Goal: Information Seeking & Learning: Learn about a topic

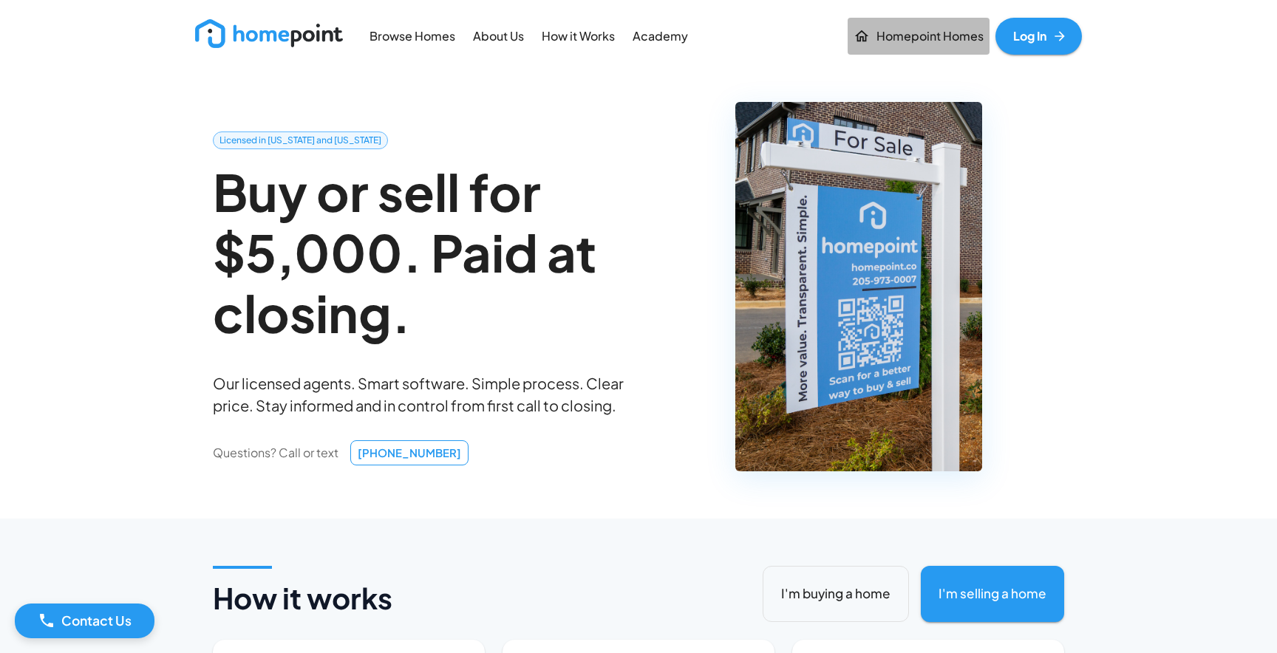
click at [897, 38] on p "Homepoint Homes" at bounding box center [929, 36] width 107 height 17
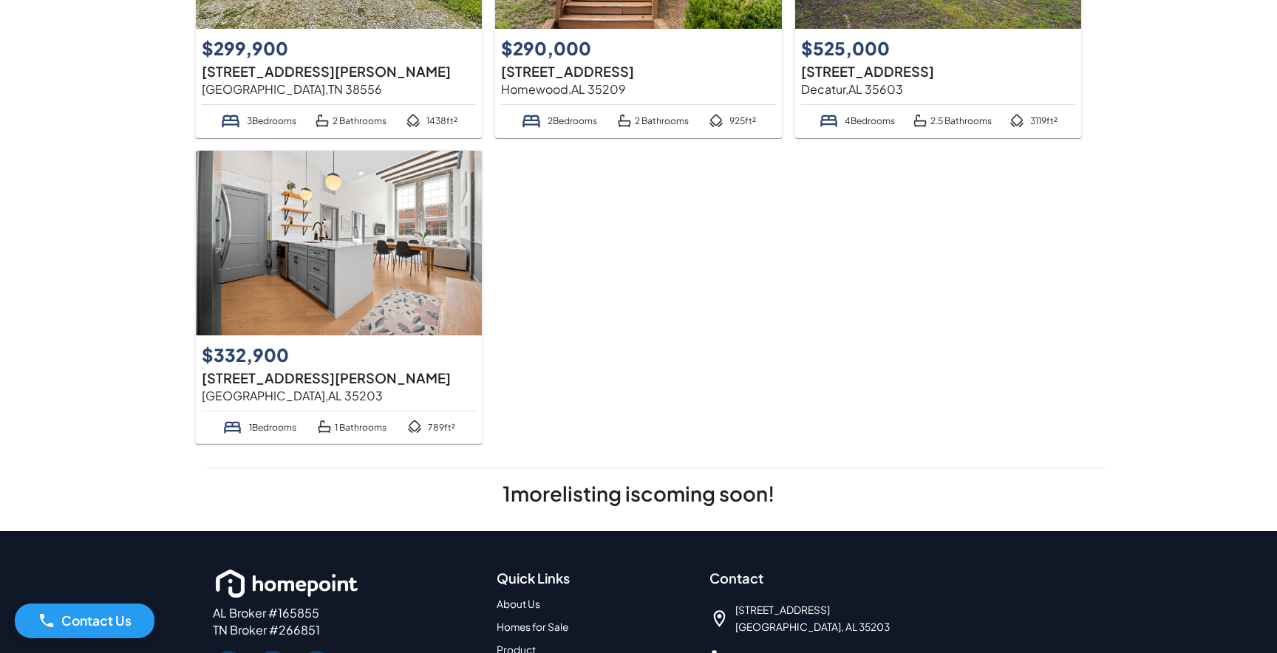
scroll to position [274, 0]
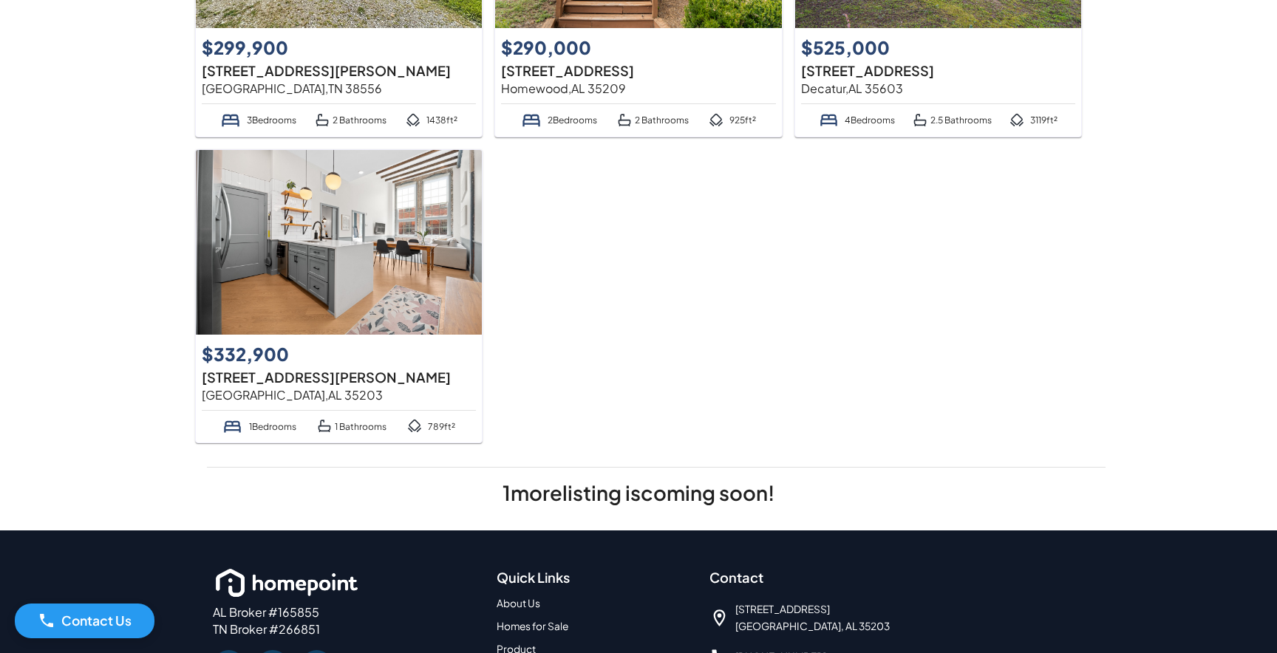
click at [321, 316] on img at bounding box center [339, 242] width 286 height 185
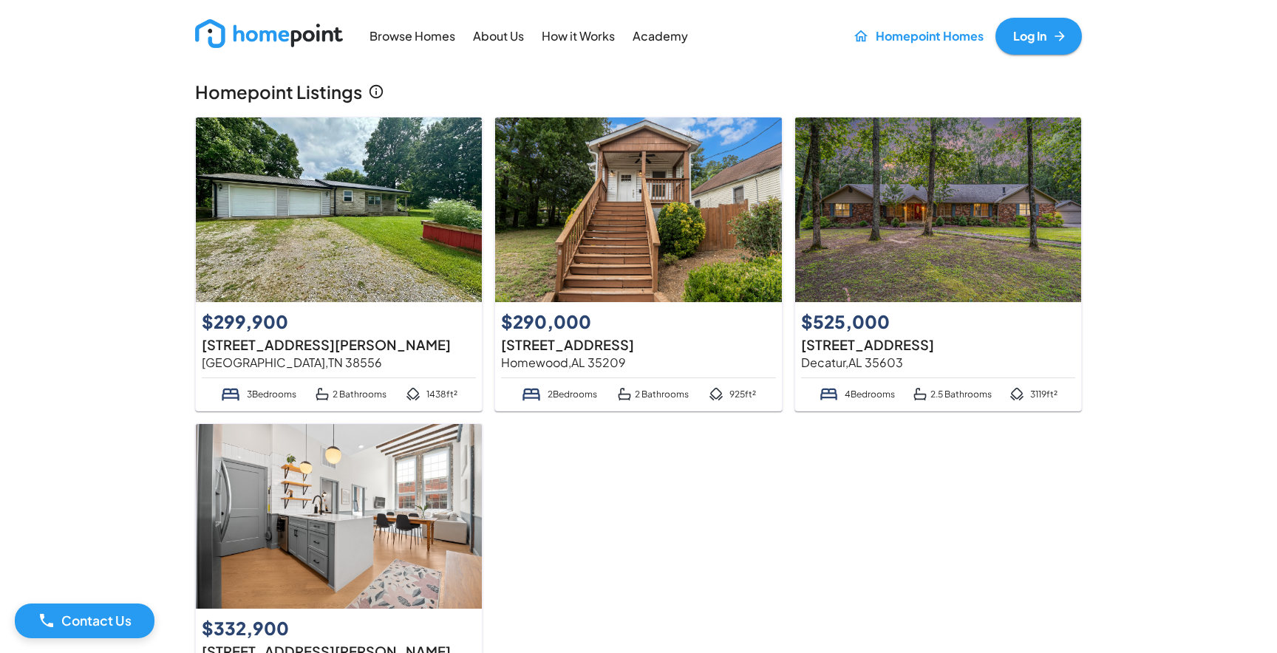
click at [426, 37] on p "Browse Homes" at bounding box center [412, 36] width 86 height 17
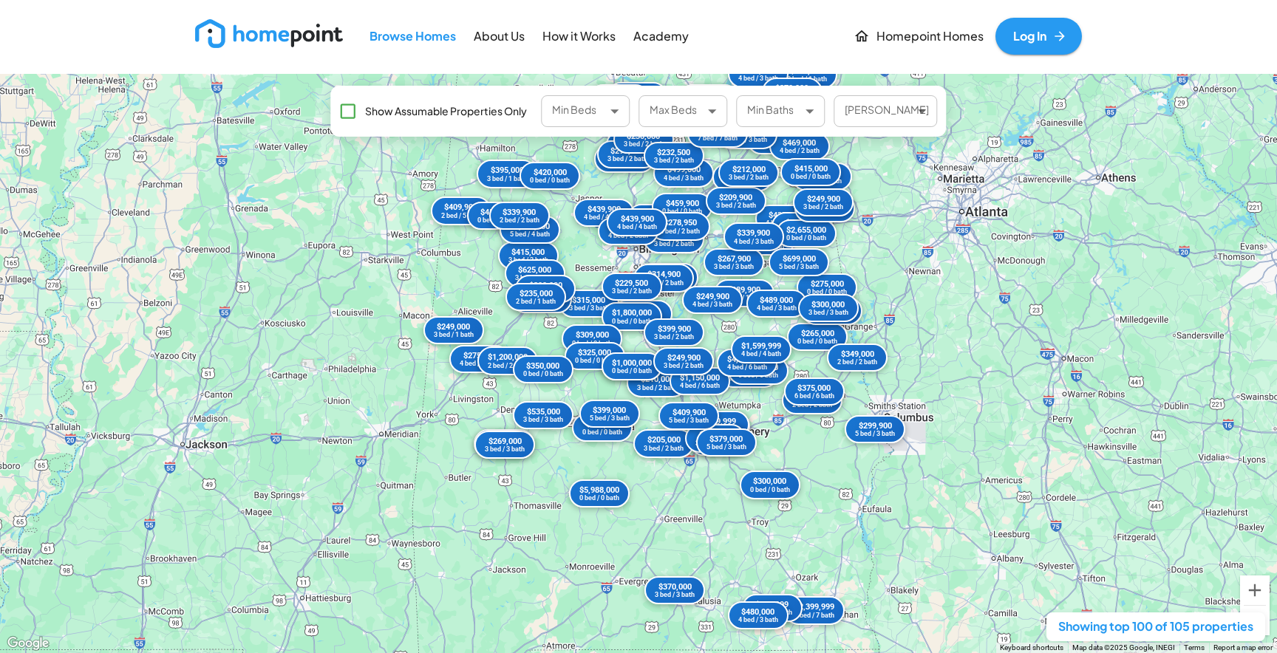
click at [618, 262] on div "$2,875,000 5 bed / 7 bath $415,000 3 bed / 3 bath $435,000 4 bed / 2 bath $265,…" at bounding box center [638, 363] width 1277 height 579
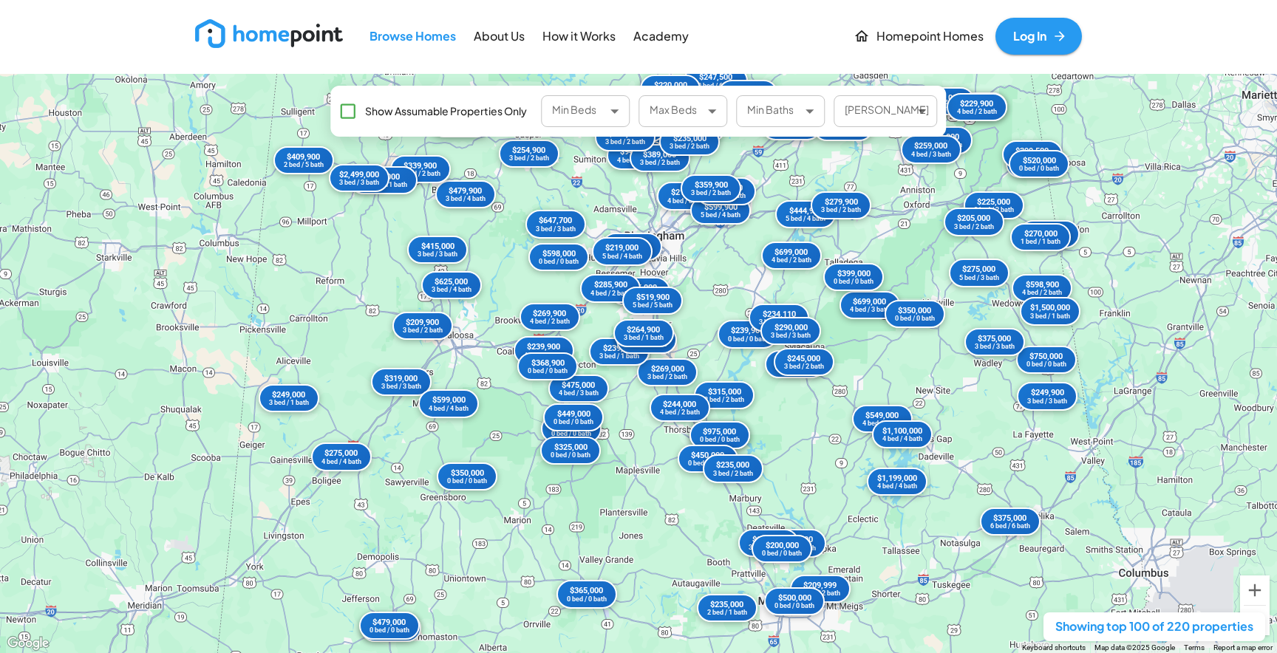
click at [695, 261] on div "$239,900 0 bed / 0 bath $298,950 0 bed / 0 bath $699,000 4 bed / 3 bath $309,00…" at bounding box center [638, 363] width 1277 height 579
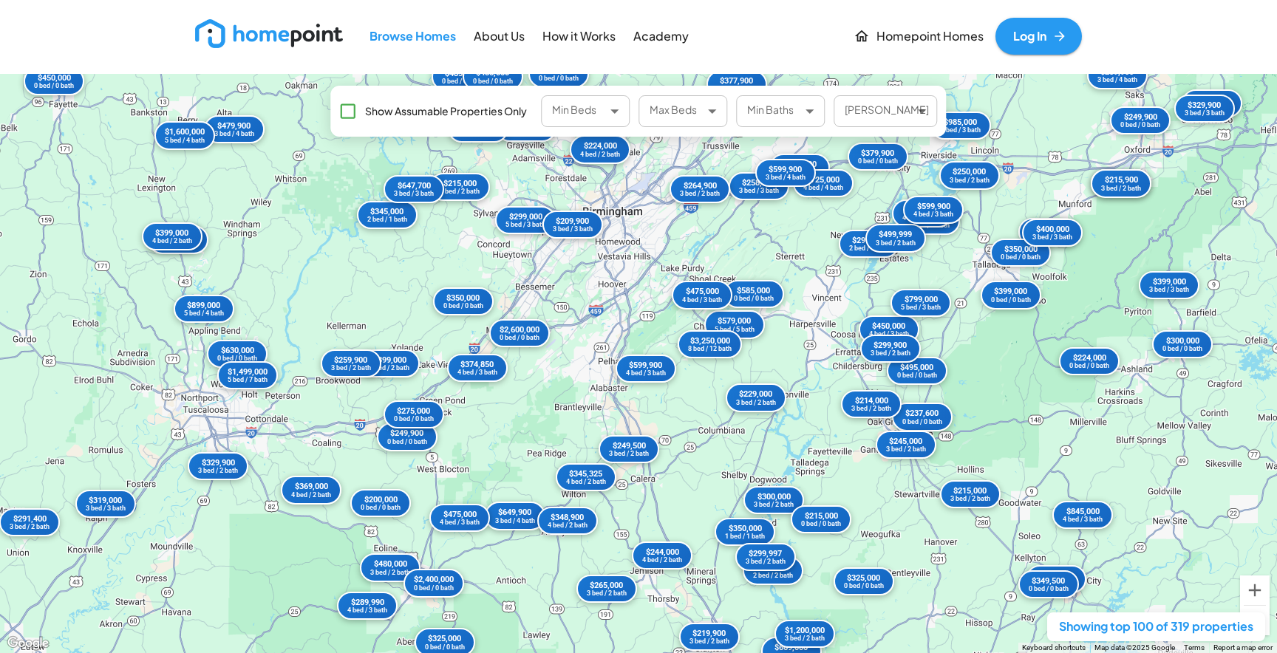
click at [632, 281] on div "$399,000 3 bed / 2 bath $244,000 4 bed / 2 bath $269,900 3 bed / 2 bath $215,00…" at bounding box center [638, 363] width 1277 height 579
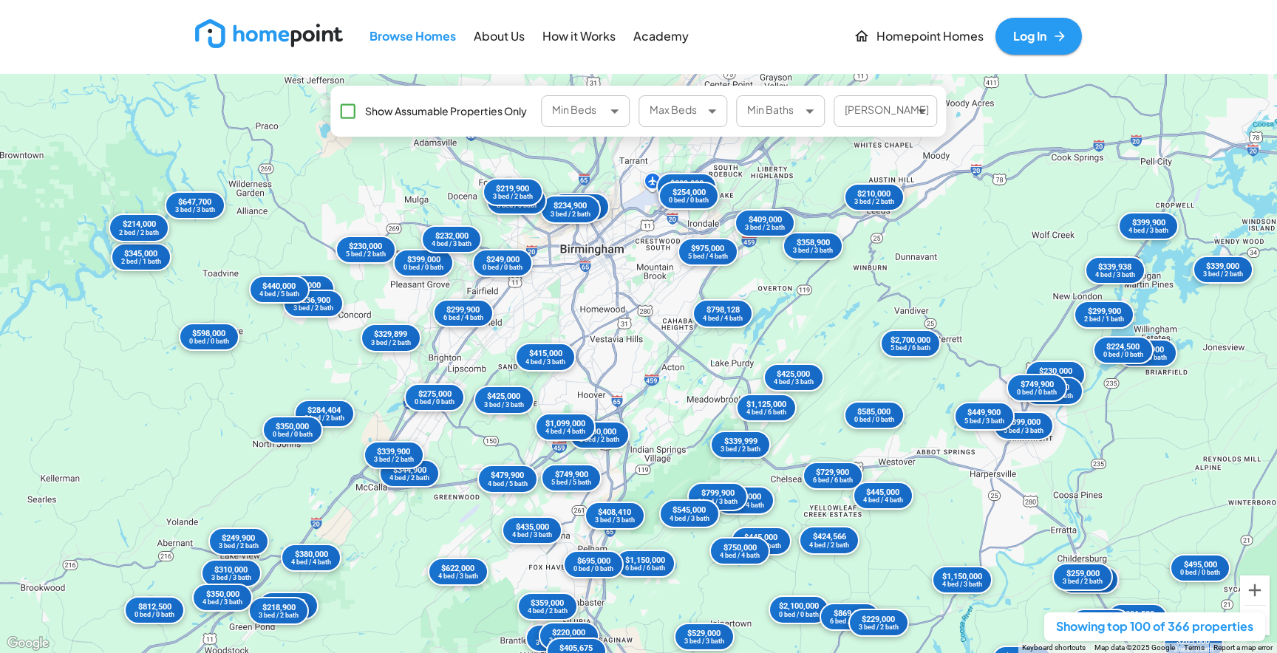
drag, startPoint x: 626, startPoint y: 247, endPoint x: 624, endPoint y: 358, distance: 111.6
click at [624, 358] on div "$425,000 3 bed / 3 bath $339,999 3 bed / 2 bath $299,900 2 bed / 1 bath $1,499,…" at bounding box center [638, 363] width 1277 height 579
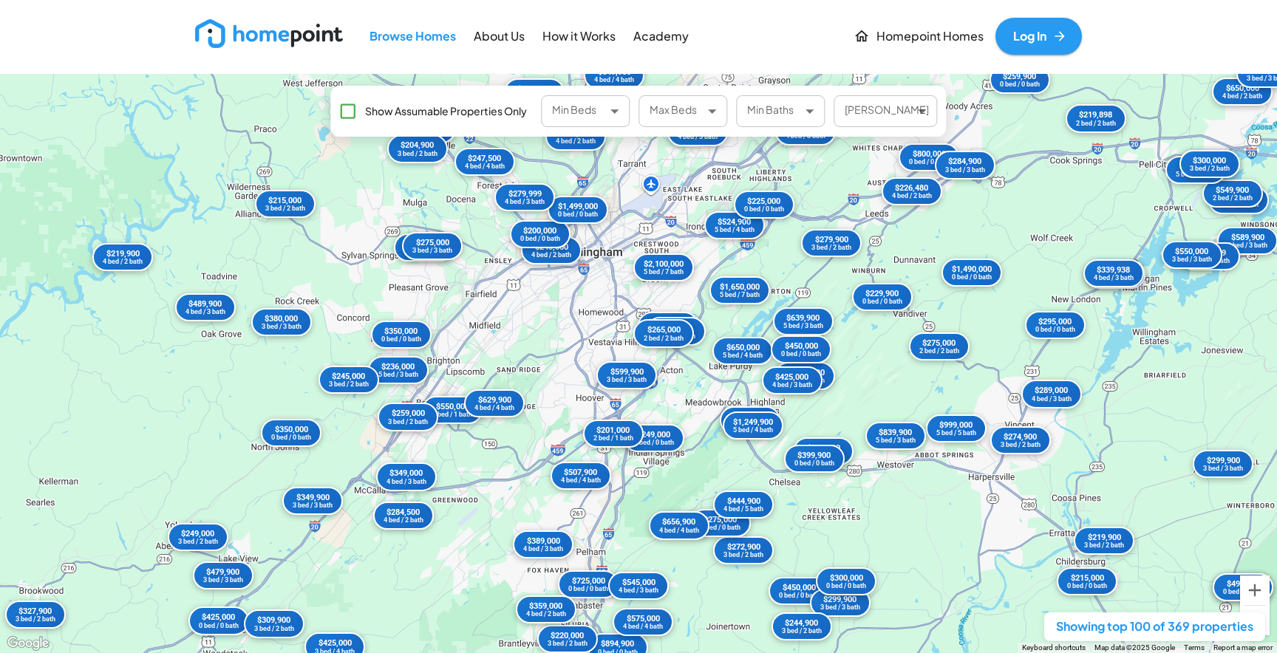
click at [595, 295] on div "$425,000 0 bed / 0 bath $350,000 0 bed / 0 bath $489,900 4 bed / 3 bath $219,90…" at bounding box center [638, 363] width 1277 height 579
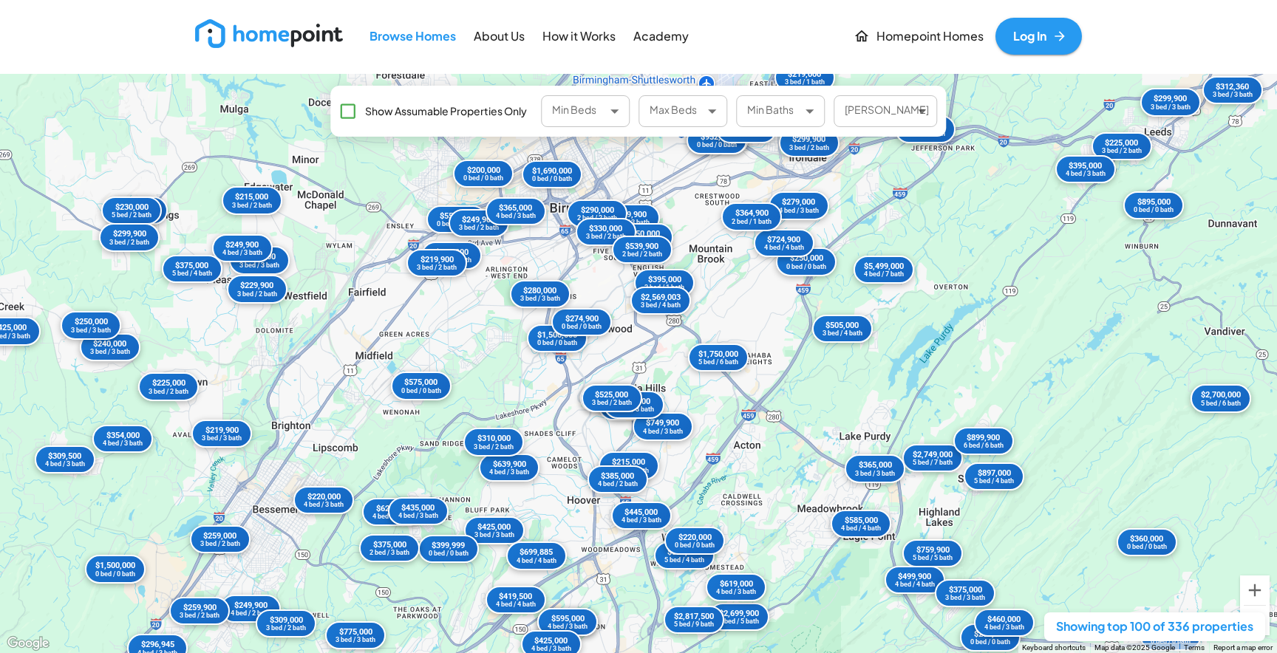
click at [590, 254] on div "$1,750,000 5 bed / 6 bath $259,380 0 bed / 0 bath $2,700,000 5 bed / 6 bath $32…" at bounding box center [638, 363] width 1277 height 579
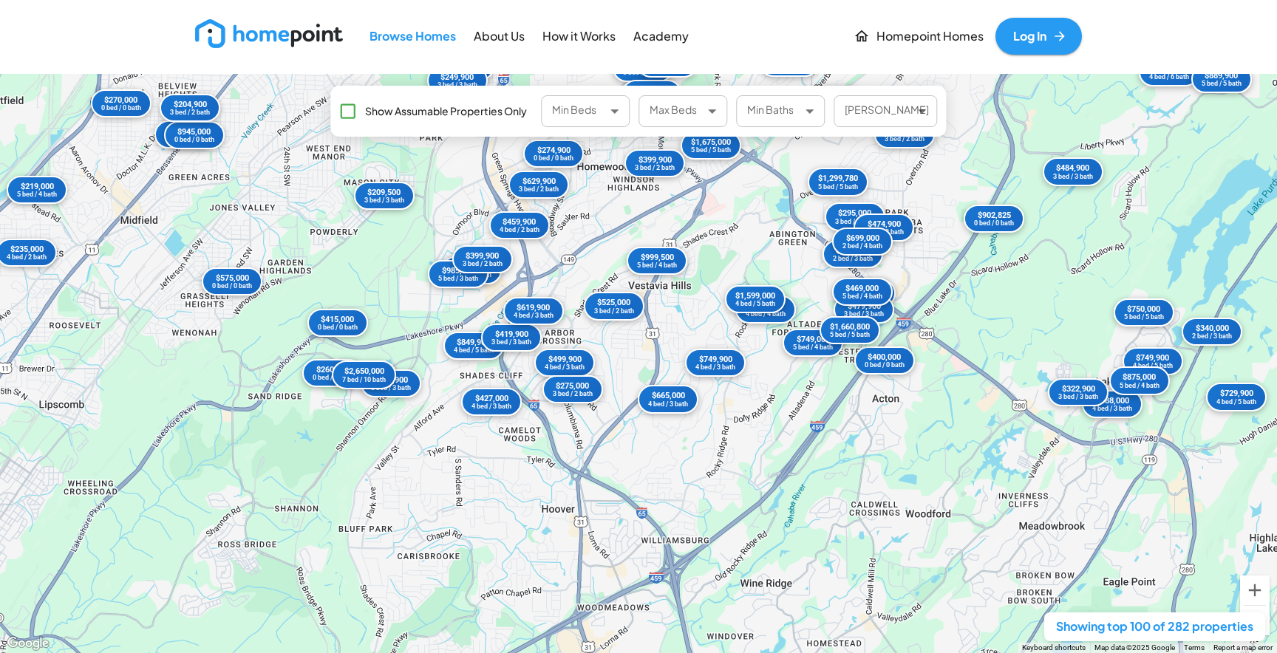
drag, startPoint x: 610, startPoint y: 472, endPoint x: 590, endPoint y: 233, distance: 240.2
click at [590, 233] on div "$260,000 0 bed / 0 bath $499,900 0 bed / 0 bath $625,000 3 bed / 2 bath $779,20…" at bounding box center [638, 363] width 1277 height 579
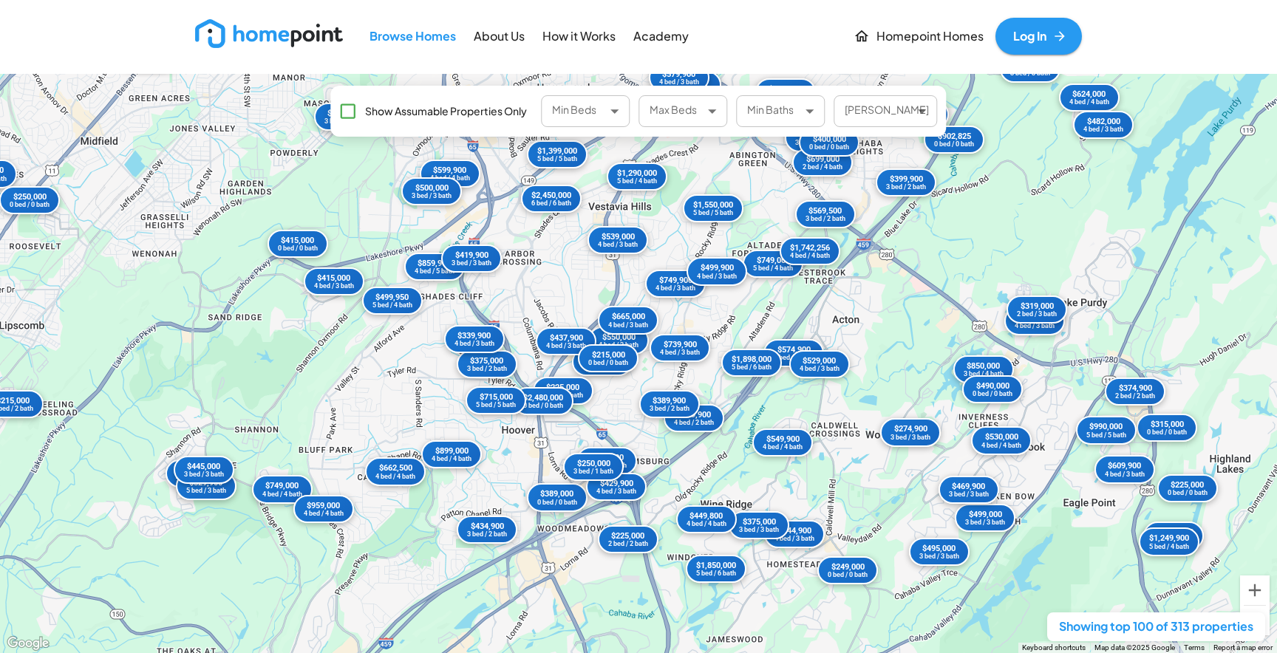
drag, startPoint x: 584, startPoint y: 387, endPoint x: 543, endPoint y: 307, distance: 89.9
click at [543, 307] on div "$749,900 4 bed / 3 bath $220,000 0 bed / 0 bath $624,000 4 bed / 4 bath $219,90…" at bounding box center [638, 363] width 1277 height 579
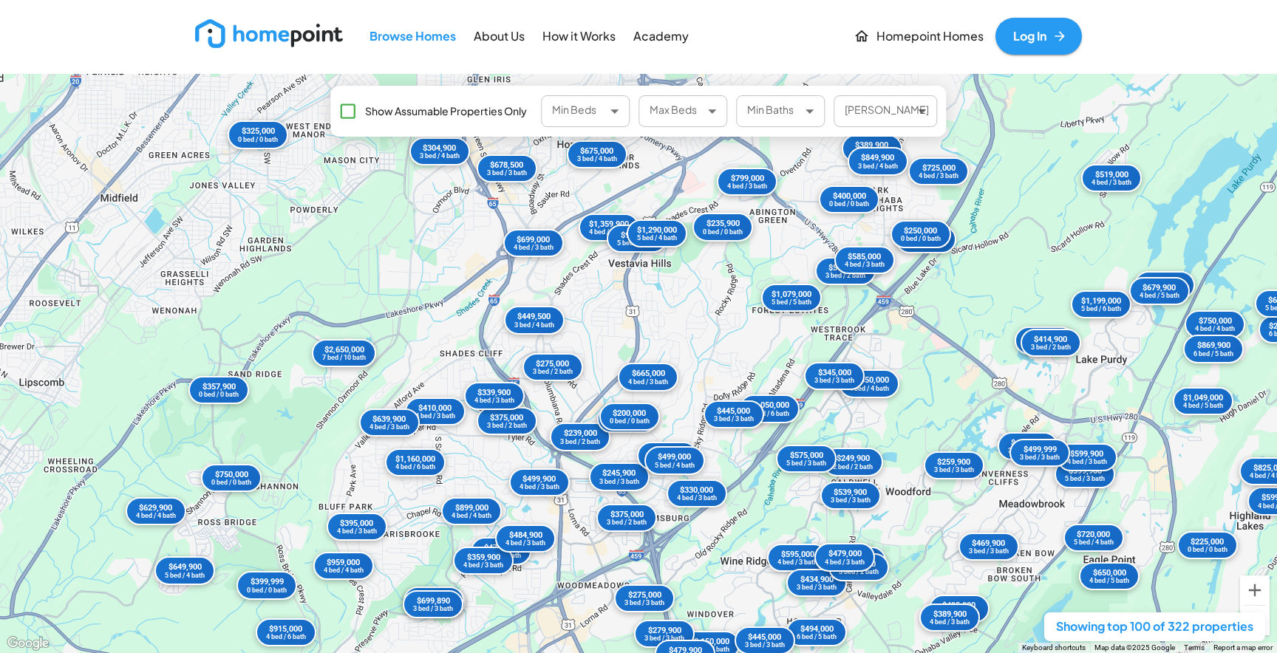
drag, startPoint x: 584, startPoint y: 285, endPoint x: 604, endPoint y: 344, distance: 61.7
click at [604, 344] on div "$744,210 4 bed / 3 bath $599,900 5 bed / 3 bath $375,000 3 bed / 2 bath $675,00…" at bounding box center [638, 363] width 1277 height 579
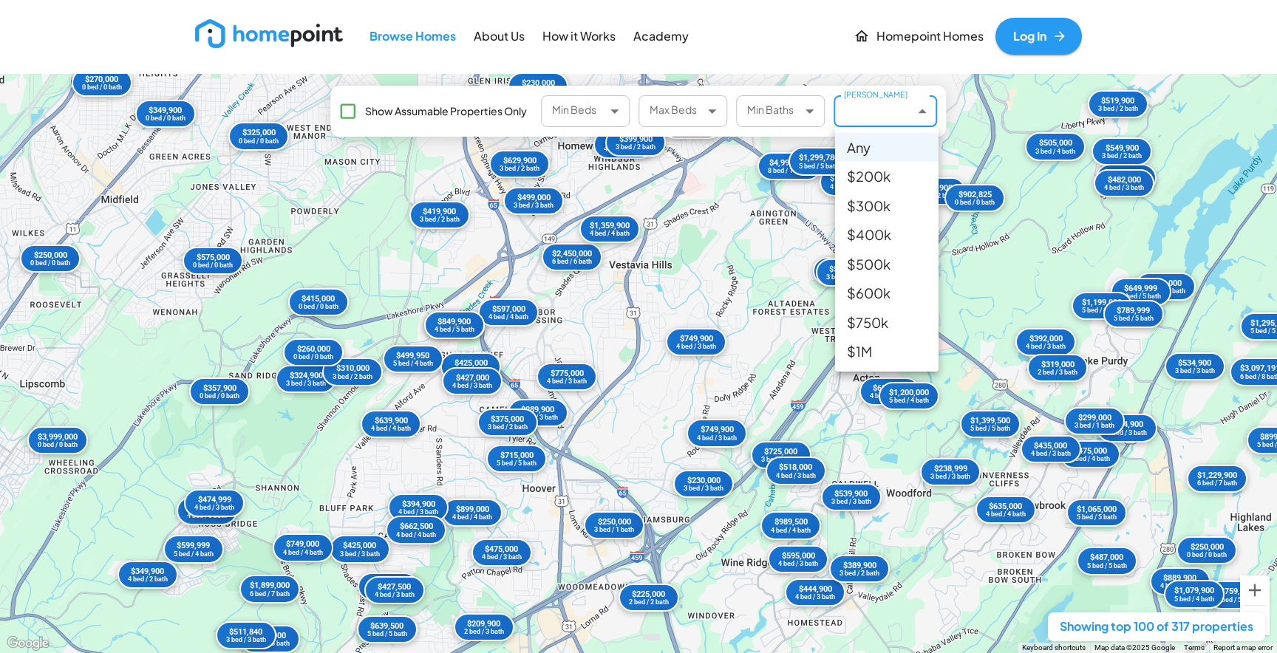
click at [900, 117] on body "Browse Homes About Us How it Works Academy Homepoint Homes Log In ← Move left →…" at bounding box center [638, 326] width 1277 height 653
click at [1209, 50] on div at bounding box center [638, 326] width 1277 height 653
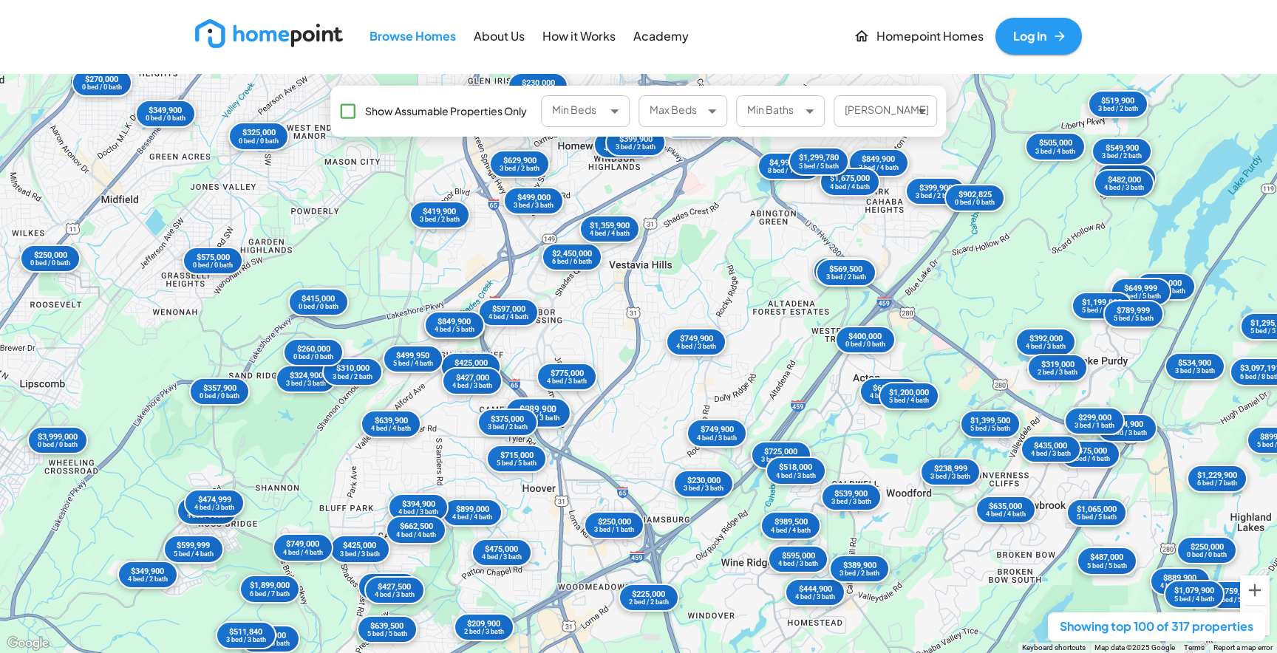
click at [553, 412] on div "$289,900" at bounding box center [538, 409] width 44 height 11
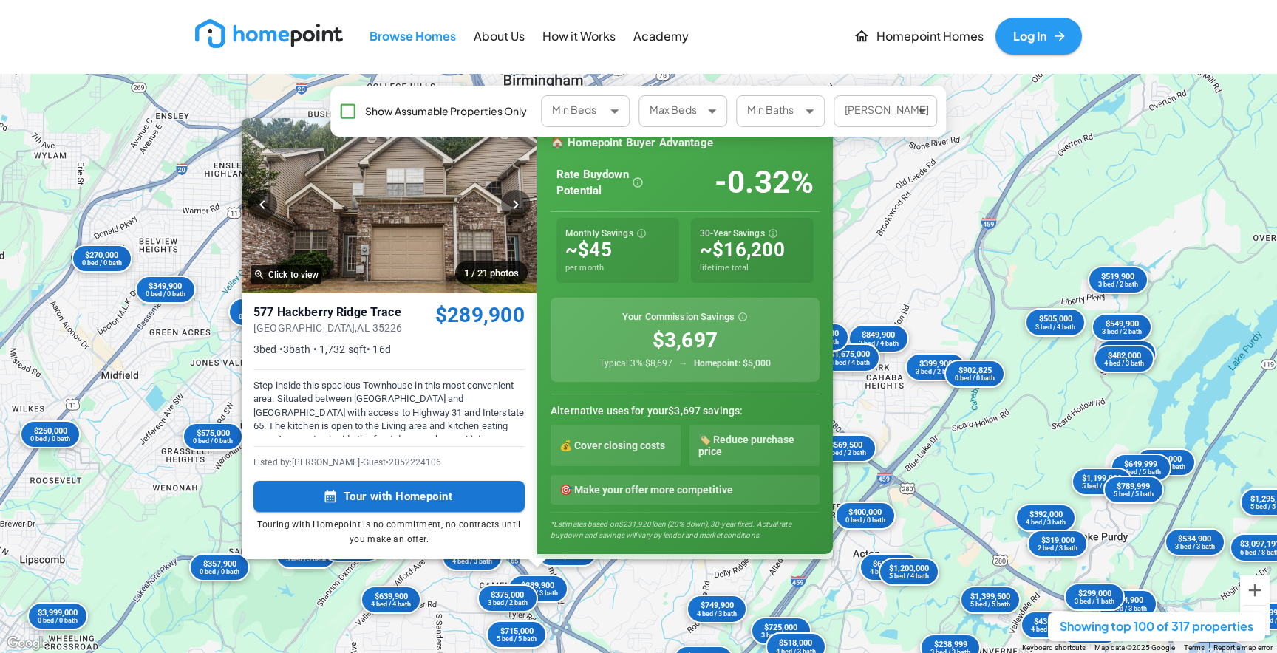
click at [918, 296] on div "$539,900 3 bed / 3 bath $1,899,000 6 bed / 7 bath $270,000 0 bed / 0 bath $250,…" at bounding box center [638, 363] width 1277 height 579
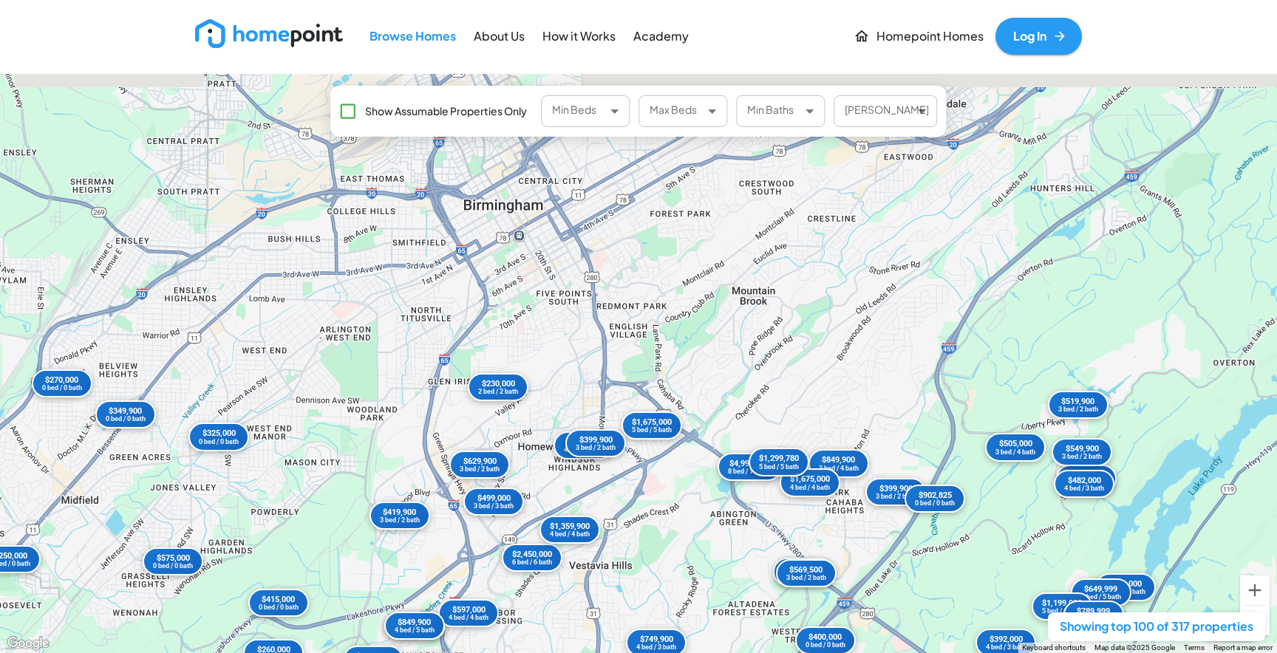
drag, startPoint x: 743, startPoint y: 464, endPoint x: 703, endPoint y: 587, distance: 129.7
click at [703, 587] on div "$539,900 3 bed / 3 bath $1,899,000 6 bed / 7 bath $270,000 0 bed / 0 bath $250,…" at bounding box center [638, 363] width 1277 height 579
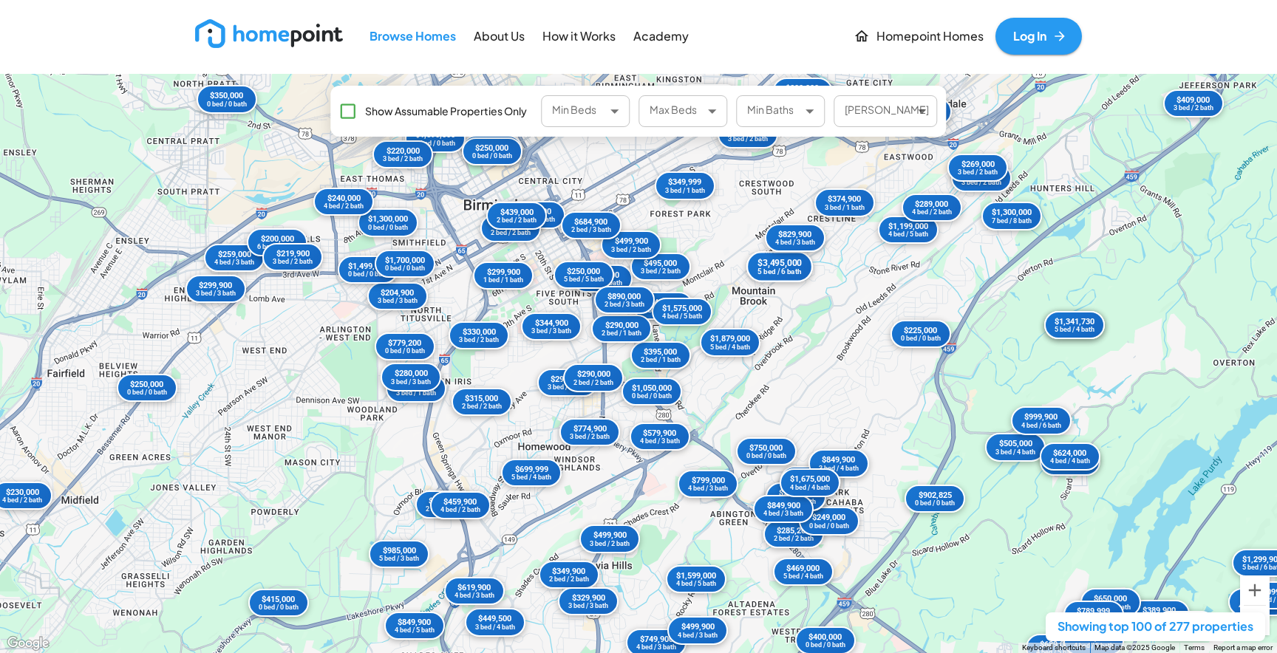
click at [806, 272] on div "$3,495,000 5 bed / 6 bath" at bounding box center [779, 266] width 66 height 31
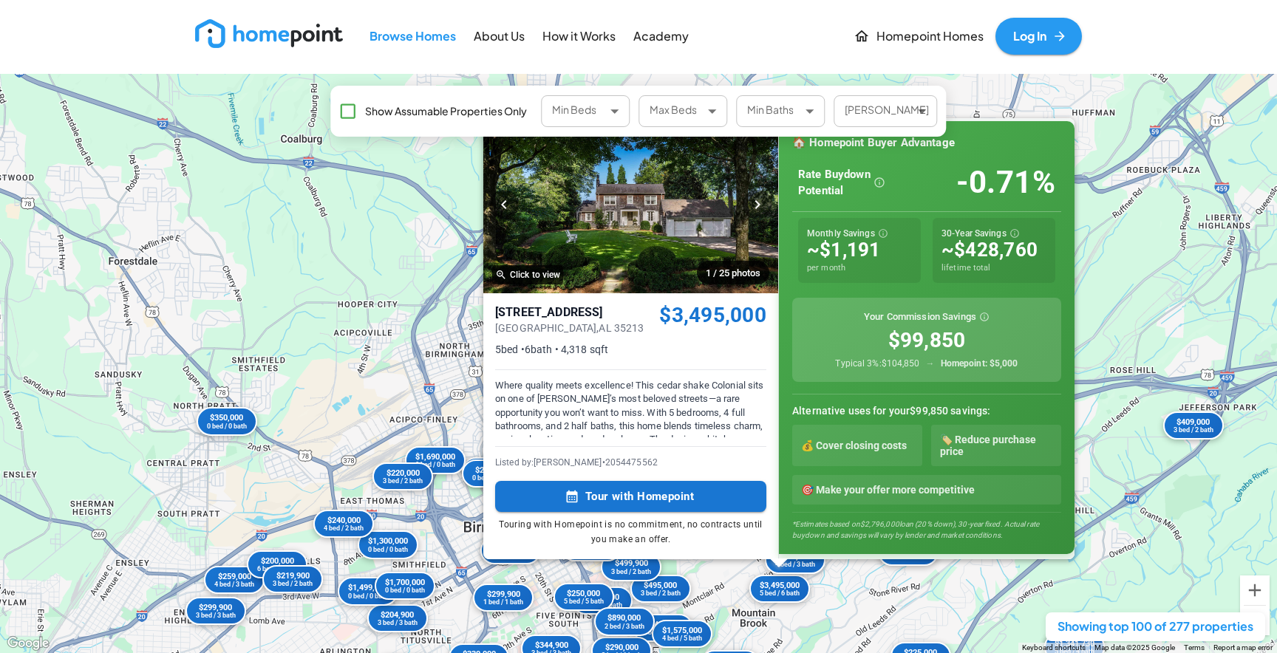
click at [1125, 318] on div "$369,900 3 bed / 3 bath $550,000 3 bed / 1 bath $415,000 0 bed / 0 bath $1,300,…" at bounding box center [638, 363] width 1277 height 579
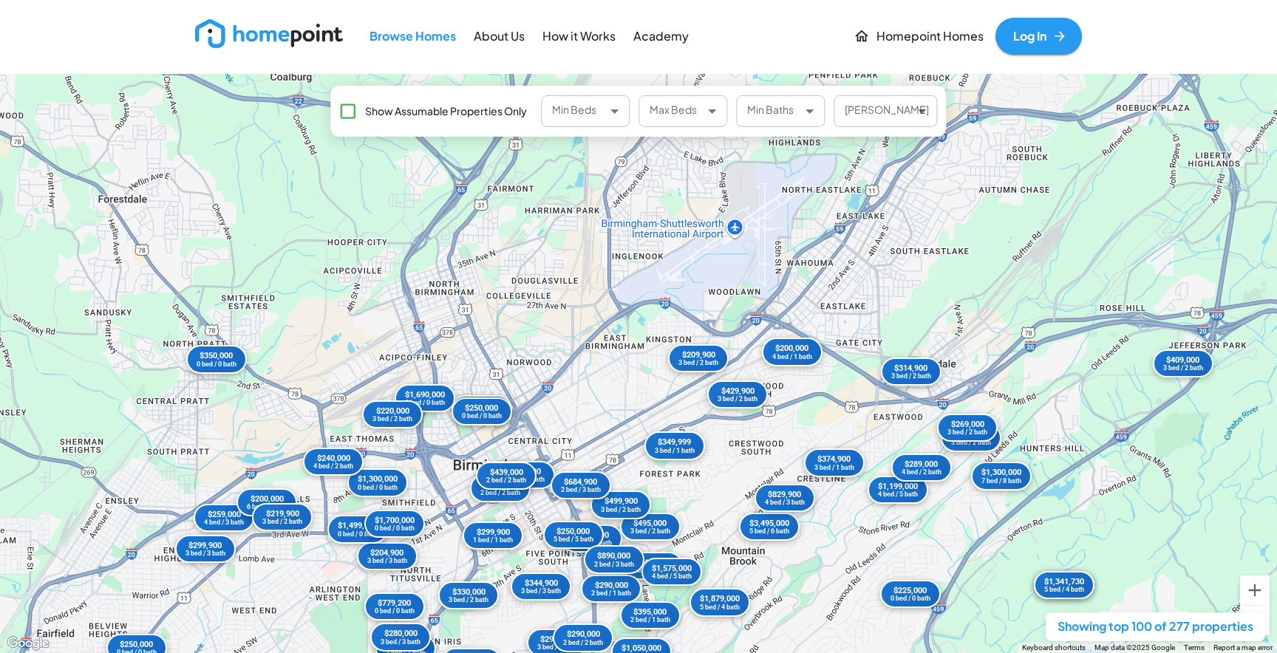
drag, startPoint x: 743, startPoint y: 538, endPoint x: 732, endPoint y: 474, distance: 64.4
click at [732, 474] on div "$369,900 3 bed / 3 bath $550,000 3 bed / 1 bath $415,000 0 bed / 0 bath $1,300,…" at bounding box center [638, 363] width 1277 height 579
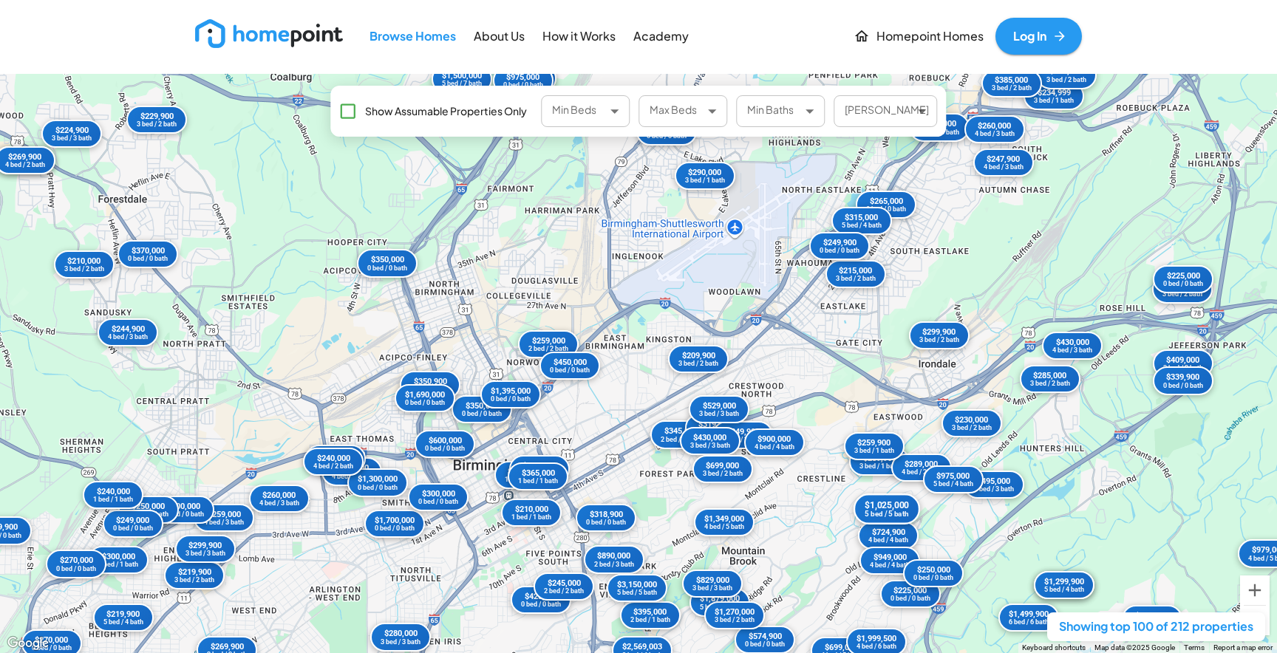
click at [883, 503] on div "$1,025,000" at bounding box center [886, 505] width 44 height 11
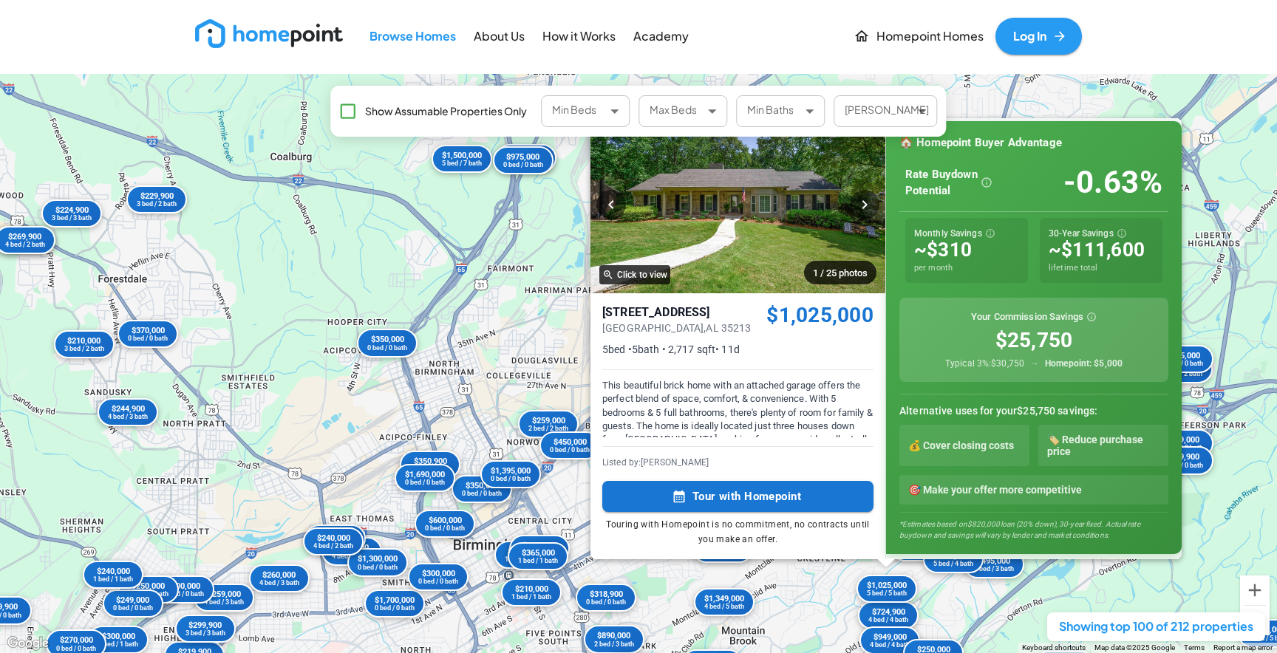
click at [820, 591] on div "$889,900 5 bed / 5 bath $699,000 4 bed / 5 bath $350,000 0 bed / 0 bath $225,00…" at bounding box center [638, 363] width 1277 height 579
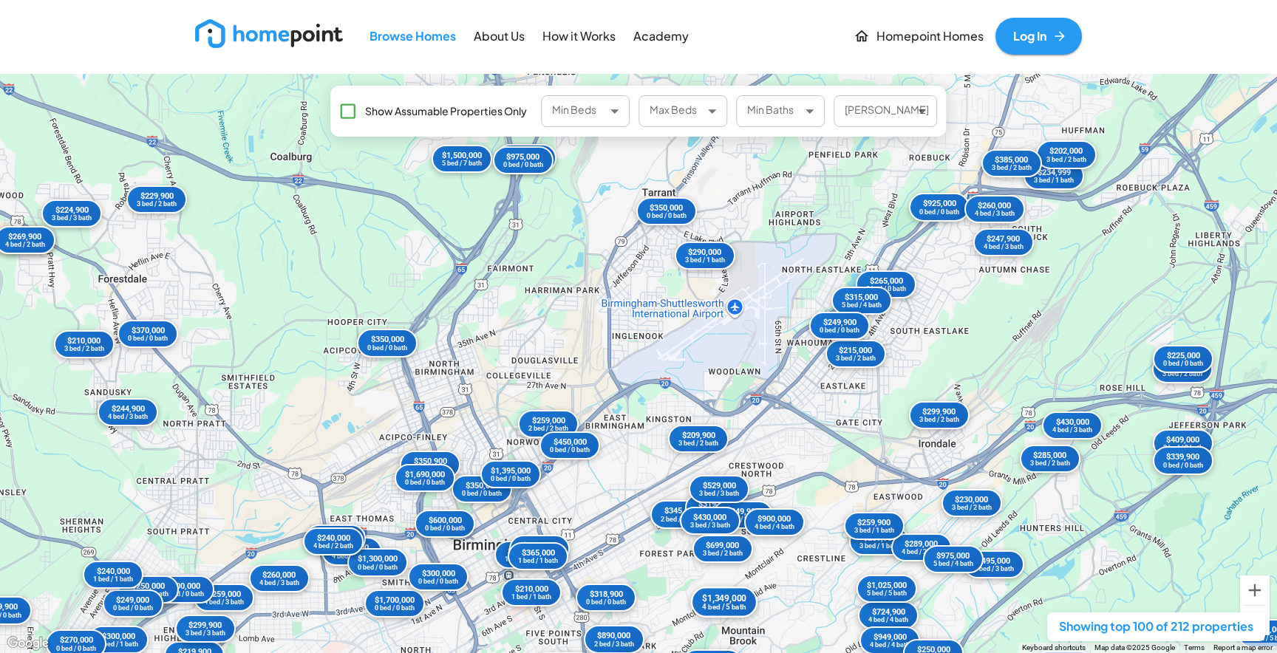
click at [720, 600] on div "$1,349,000" at bounding box center [725, 598] width 44 height 11
